Goal: Information Seeking & Learning: Learn about a topic

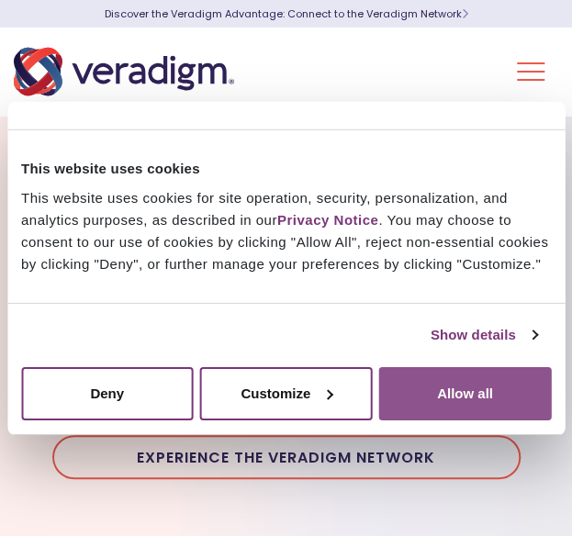
click at [435, 384] on button "Allow all" at bounding box center [465, 392] width 172 height 53
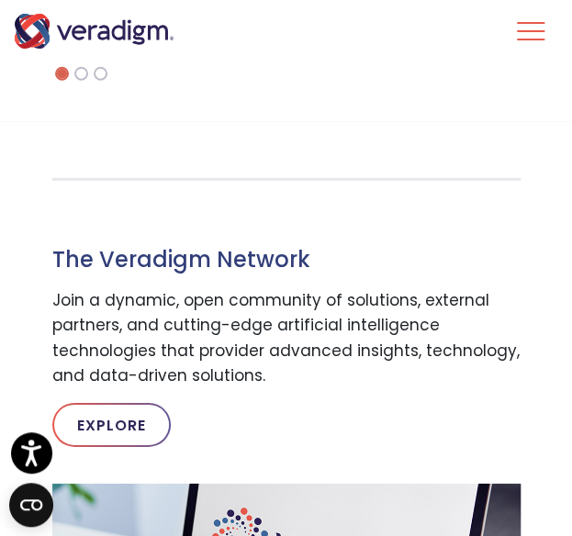
scroll to position [1178, 0]
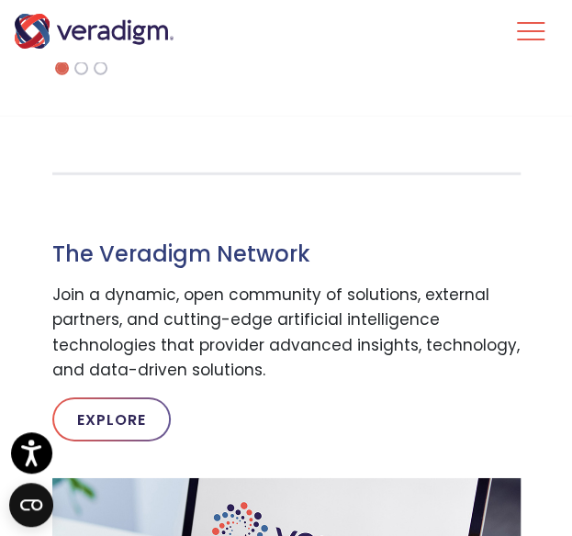
click at [529, 45] on button "Toggle Navigation Menu" at bounding box center [531, 31] width 28 height 48
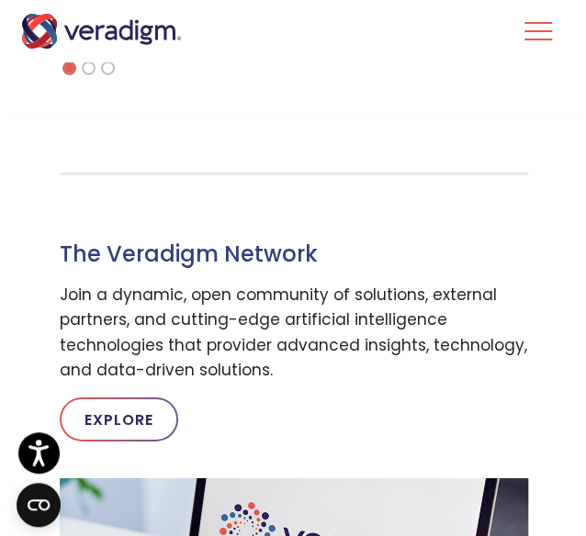
scroll to position [0, 0]
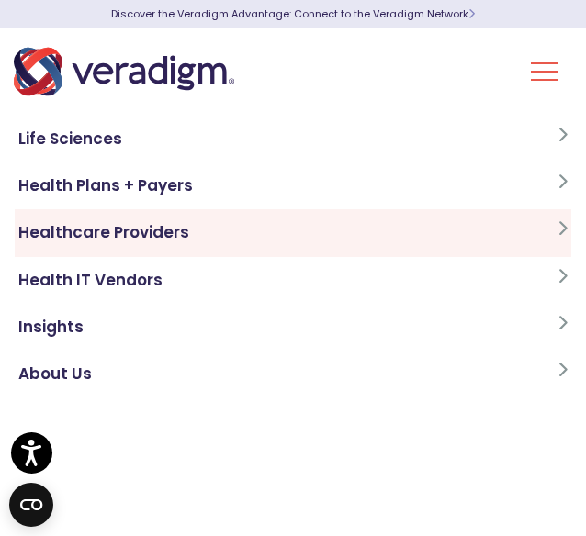
click at [557, 230] on icon at bounding box center [562, 228] width 10 height 16
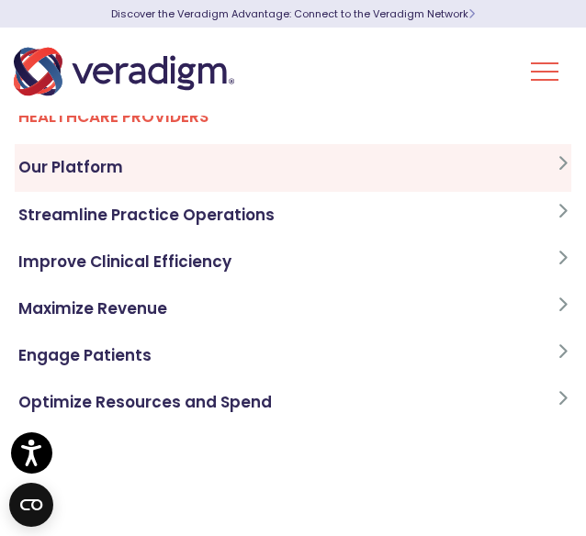
scroll to position [36, 0]
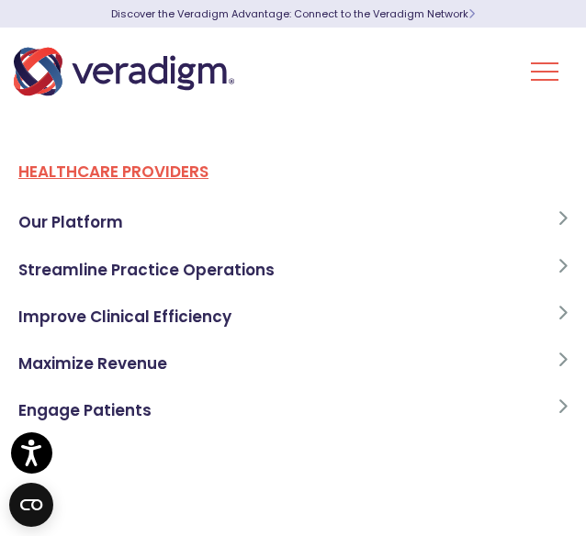
click at [161, 159] on link "Healthcare Providers" at bounding box center [293, 177] width 556 height 43
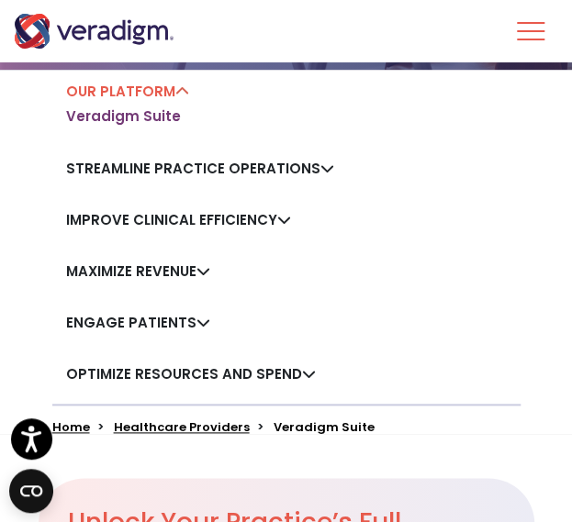
scroll to position [276, 0]
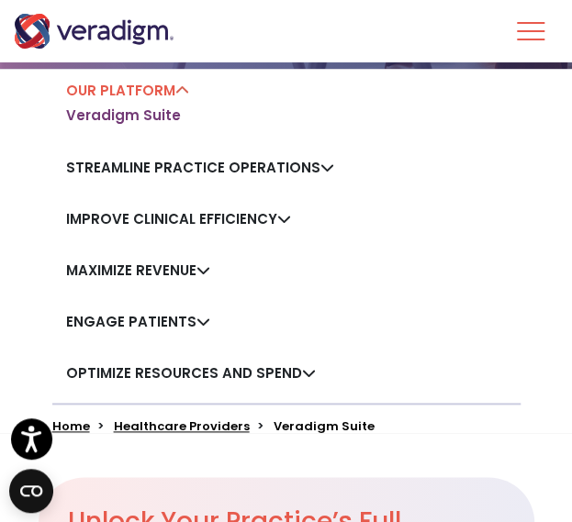
click at [174, 317] on link "Engage Patients" at bounding box center [138, 321] width 144 height 19
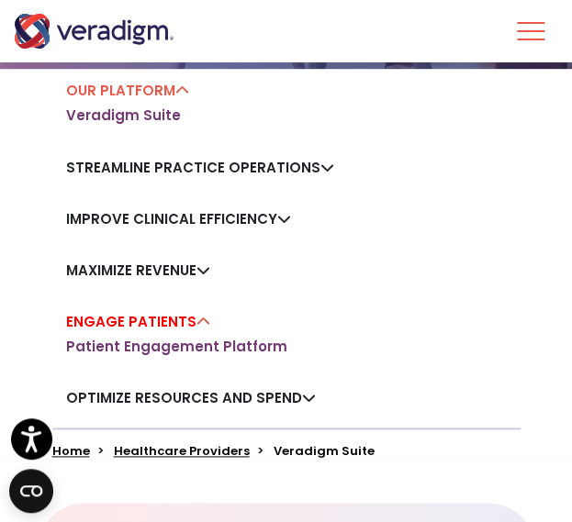
click at [276, 216] on link "Improve Clinical Efficiency" at bounding box center [178, 218] width 225 height 19
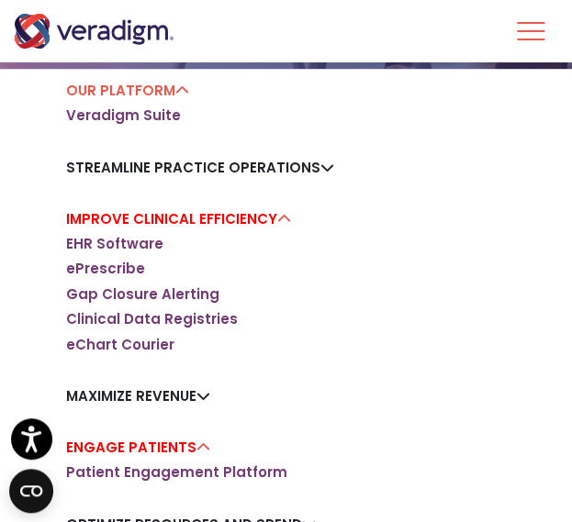
click at [523, 40] on button "Toggle Navigation Menu" at bounding box center [531, 31] width 28 height 48
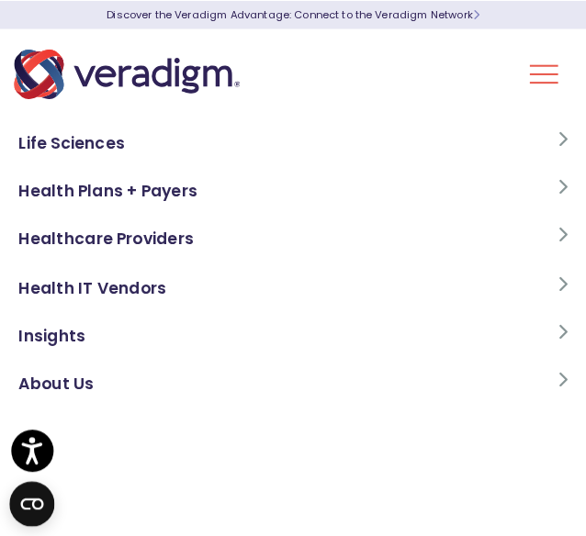
scroll to position [0, 0]
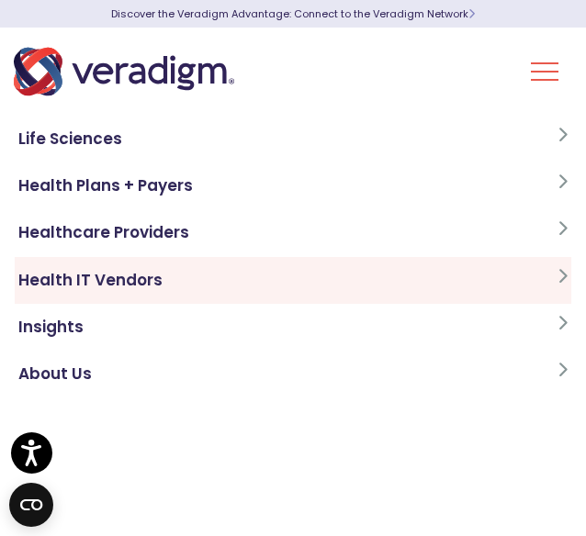
click at [552, 289] on link "Health IT Vendors" at bounding box center [293, 280] width 556 height 47
